Goal: Information Seeking & Learning: Learn about a topic

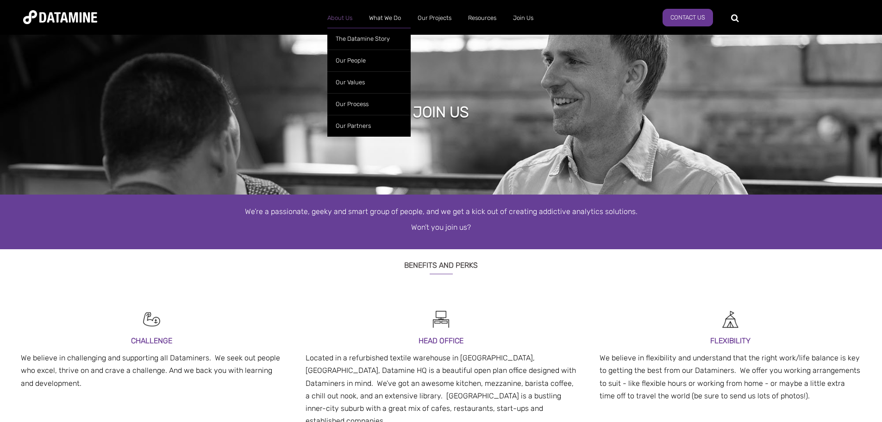
click at [346, 11] on link "About Us" at bounding box center [340, 18] width 42 height 24
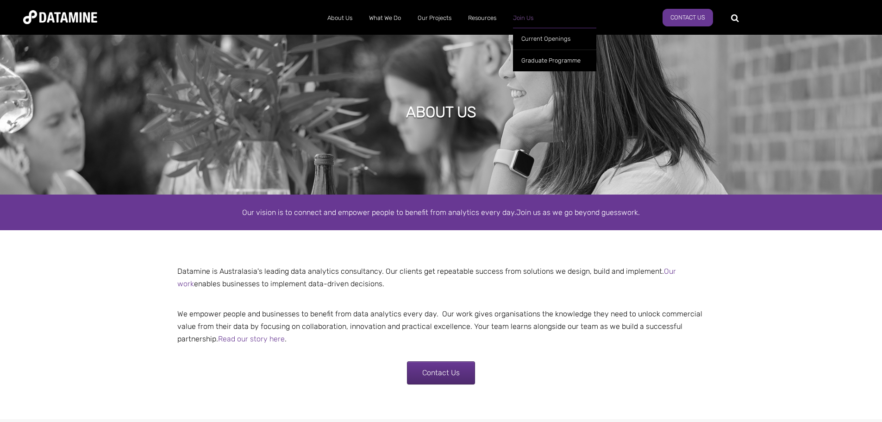
click at [527, 21] on link "Join Us" at bounding box center [523, 18] width 37 height 24
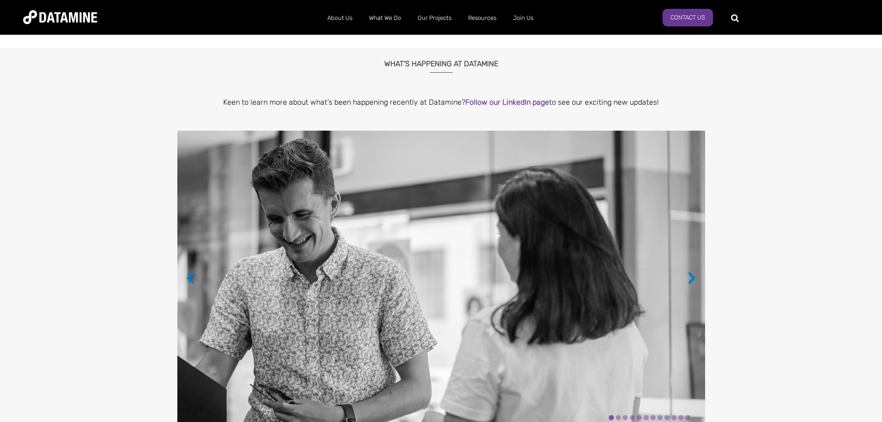
scroll to position [741, 0]
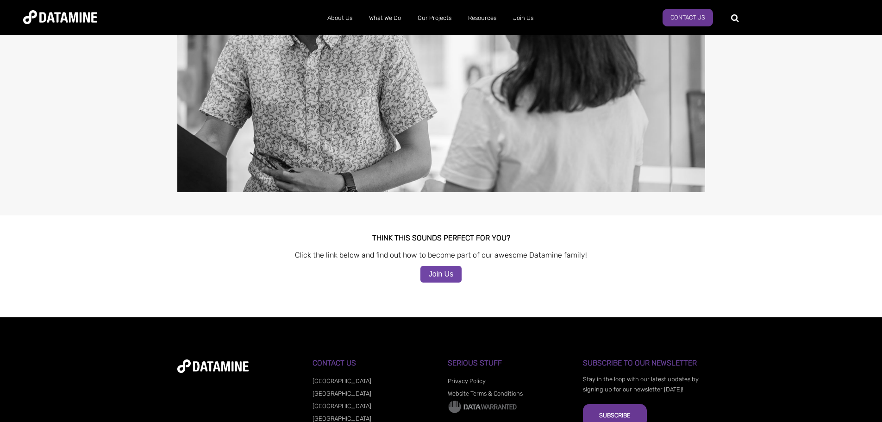
click at [455, 266] on link "Join Us" at bounding box center [441, 274] width 41 height 17
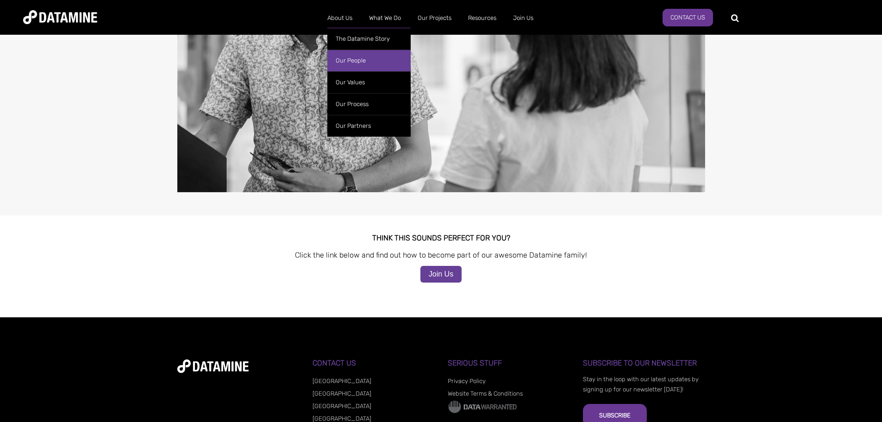
click at [343, 53] on link "Our People" at bounding box center [368, 61] width 83 height 22
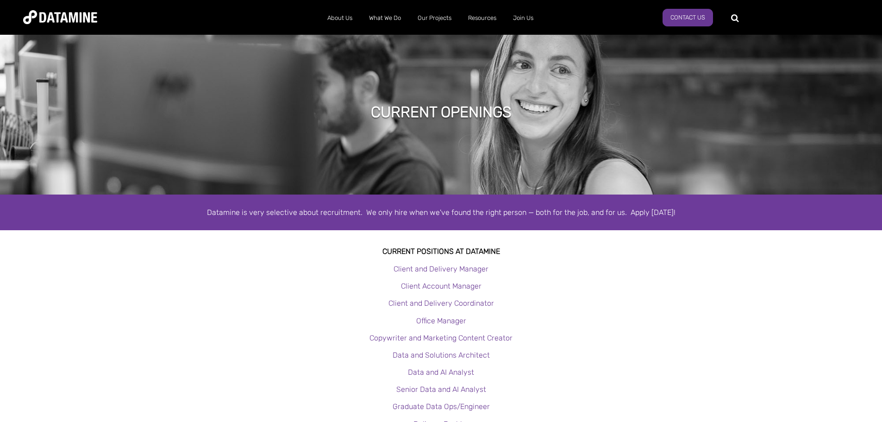
scroll to position [46, 0]
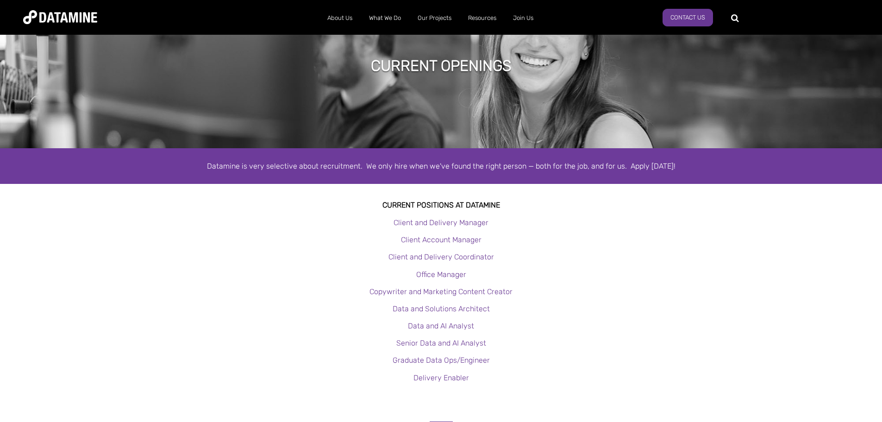
click at [619, 225] on p "Client and Delivery Manager" at bounding box center [441, 222] width 882 height 13
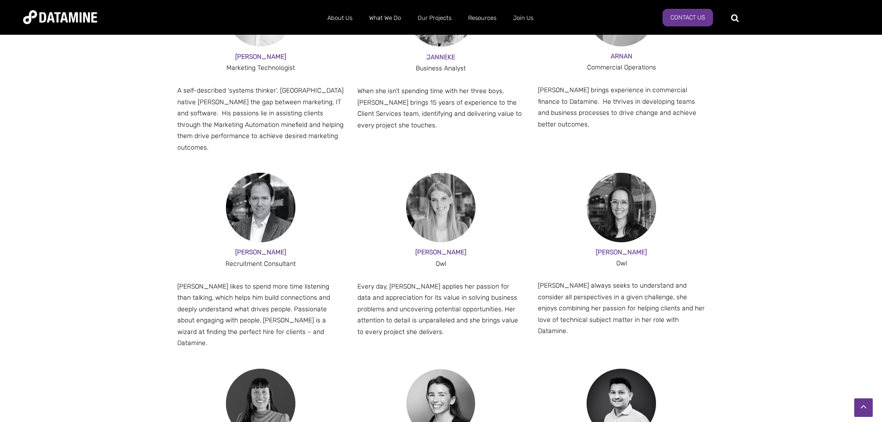
scroll to position [880, 0]
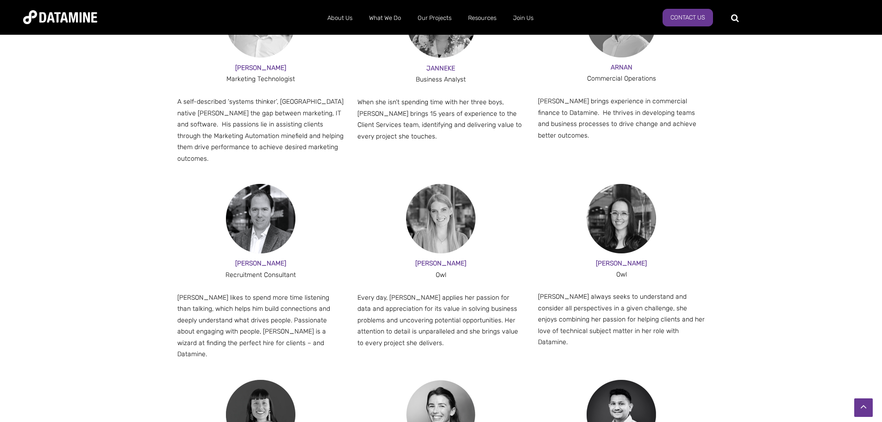
click at [258, 202] on img at bounding box center [260, 218] width 69 height 69
click at [275, 281] on div at bounding box center [260, 287] width 167 height 12
click at [269, 310] on p "Jesse likes to spend more time listening than talking, which helps him build co…" at bounding box center [260, 326] width 167 height 68
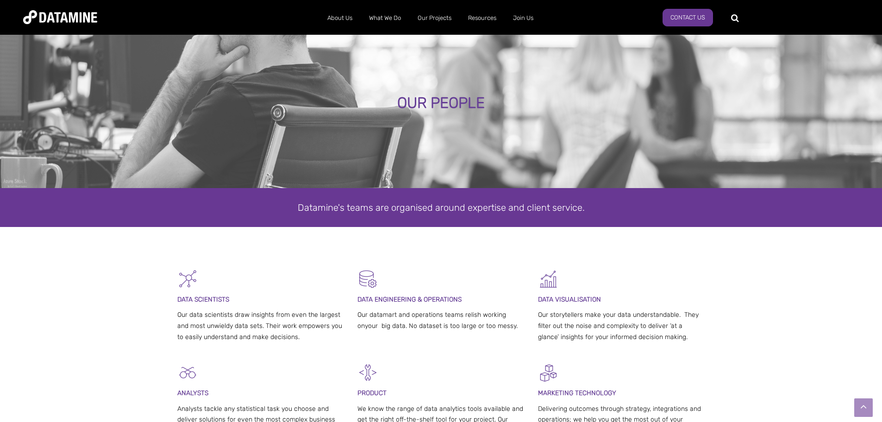
scroll to position [0, 0]
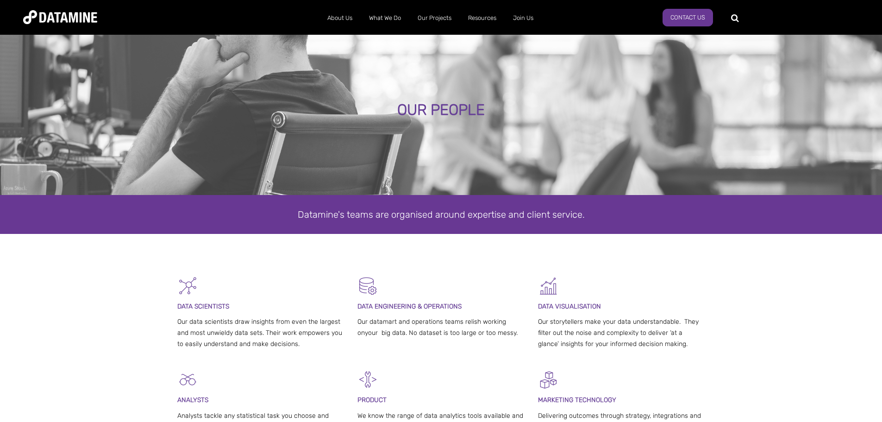
click at [91, 13] on img at bounding box center [60, 17] width 74 height 14
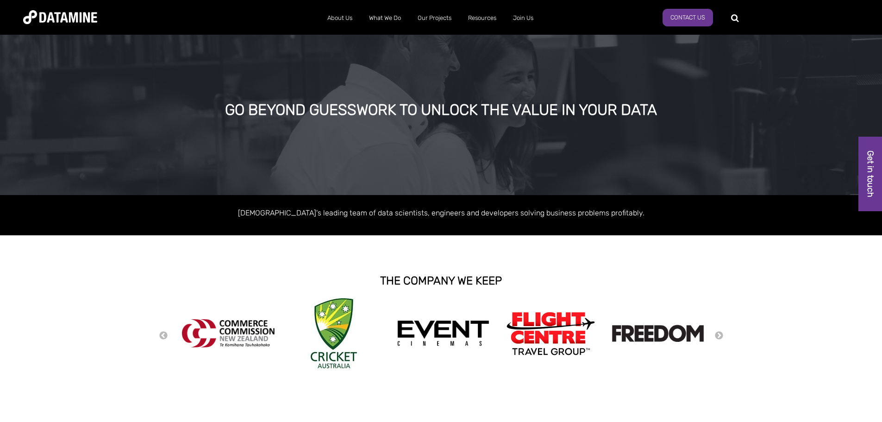
click at [830, 285] on div "THE COMPANY WE KEEP" at bounding box center [441, 280] width 882 height 35
